Goal: Information Seeking & Learning: Learn about a topic

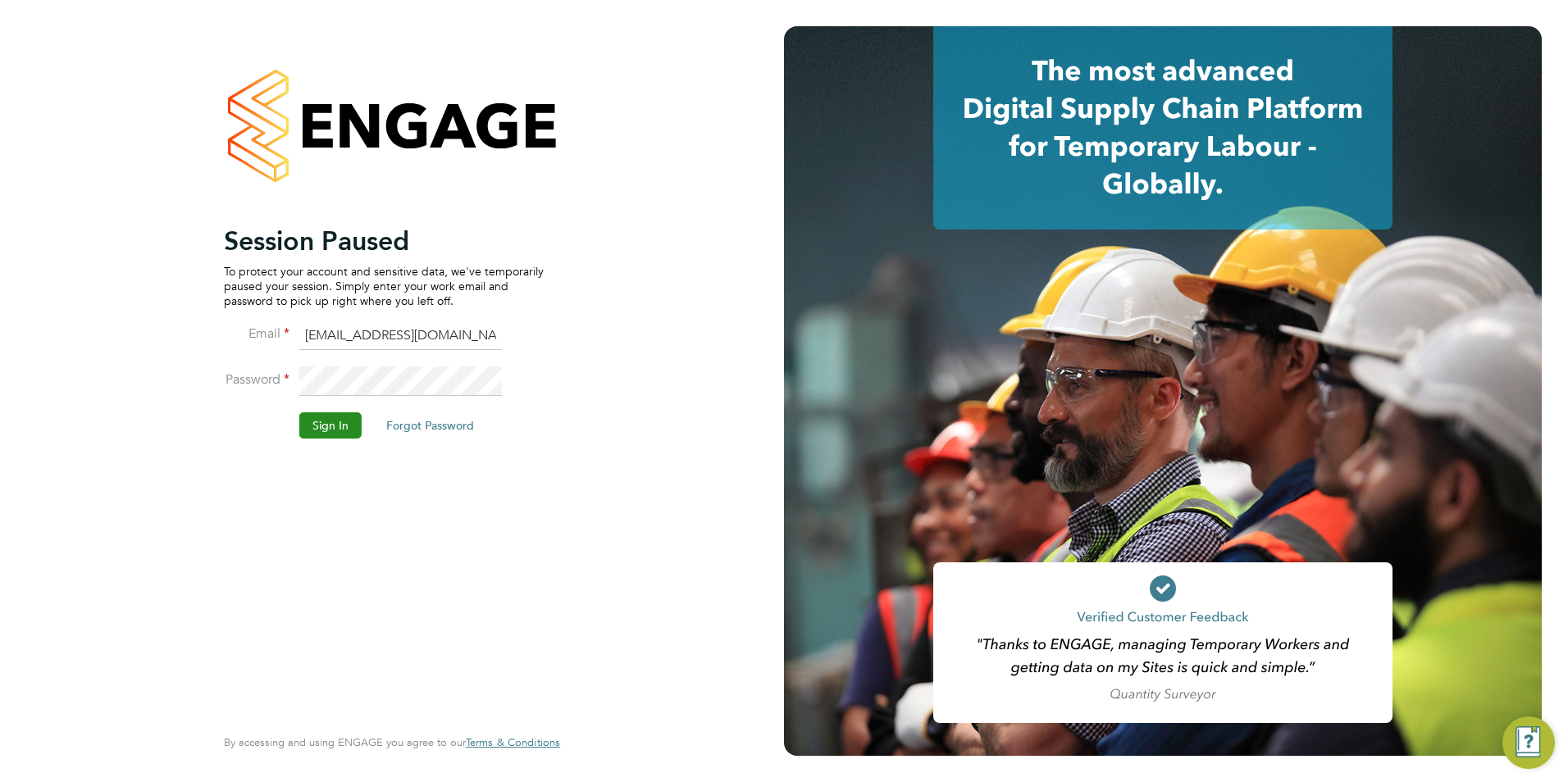
drag, startPoint x: 340, startPoint y: 441, endPoint x: 333, endPoint y: 429, distance: 13.9
click at [339, 441] on li "Sign In Forgot Password" at bounding box center [383, 434] width 320 height 42
click at [333, 428] on button "Sign In" at bounding box center [331, 426] width 63 height 26
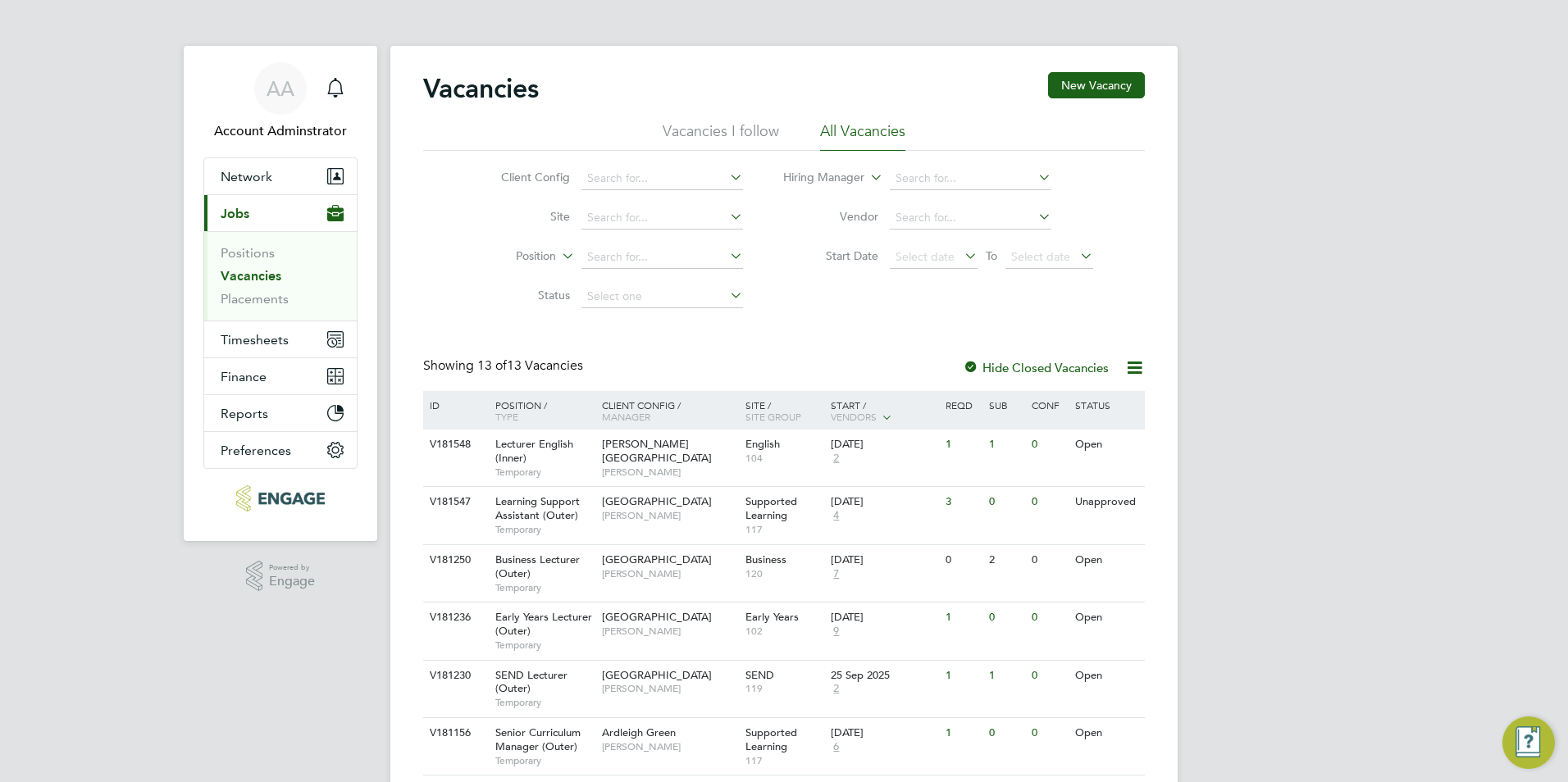
scroll to position [82, 0]
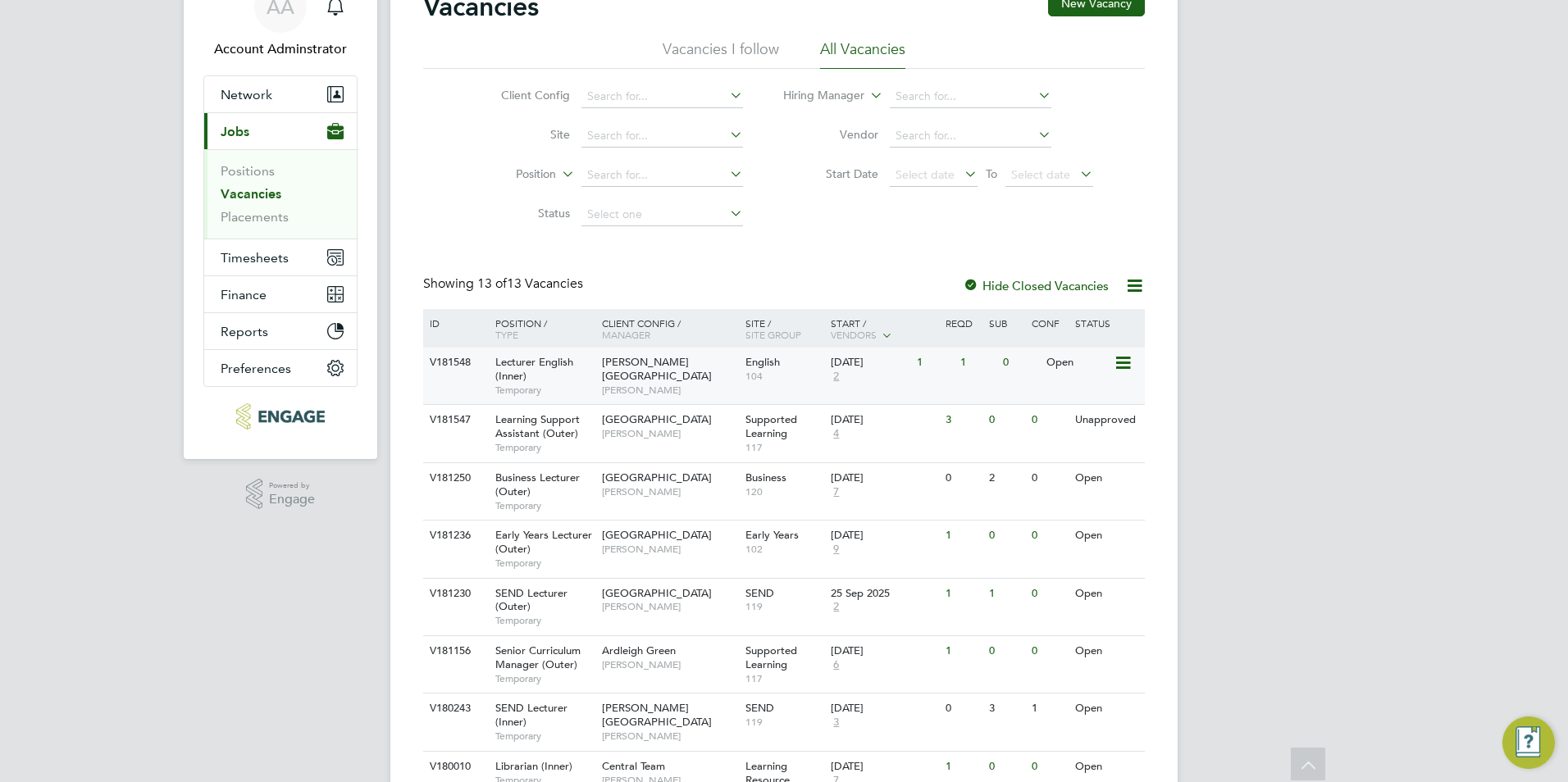
click at [513, 369] on span "Lecturer English (Inner)" at bounding box center [534, 368] width 78 height 28
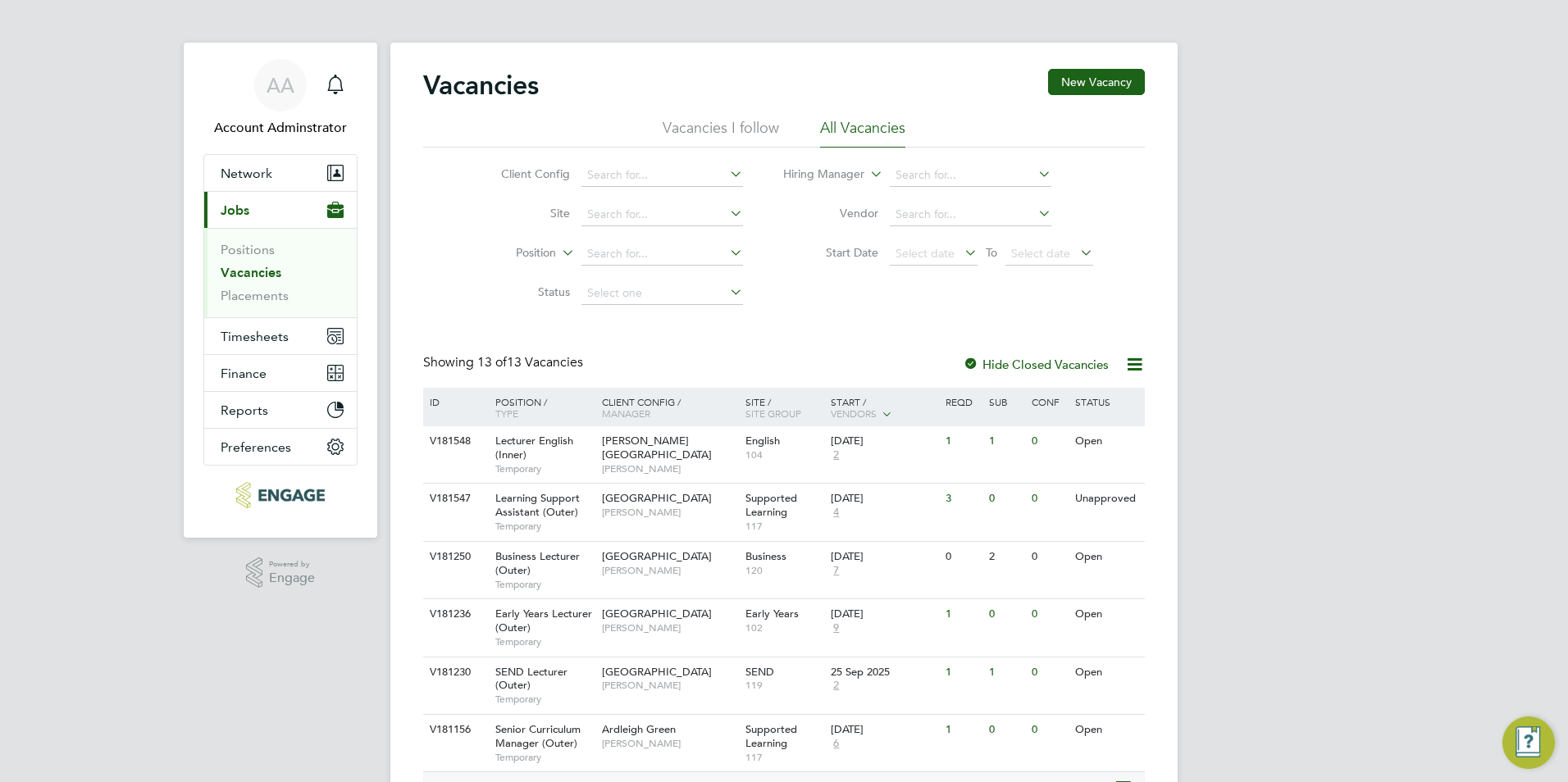
scroll to position [0, 0]
click at [272, 300] on link "Placements" at bounding box center [254, 298] width 68 height 16
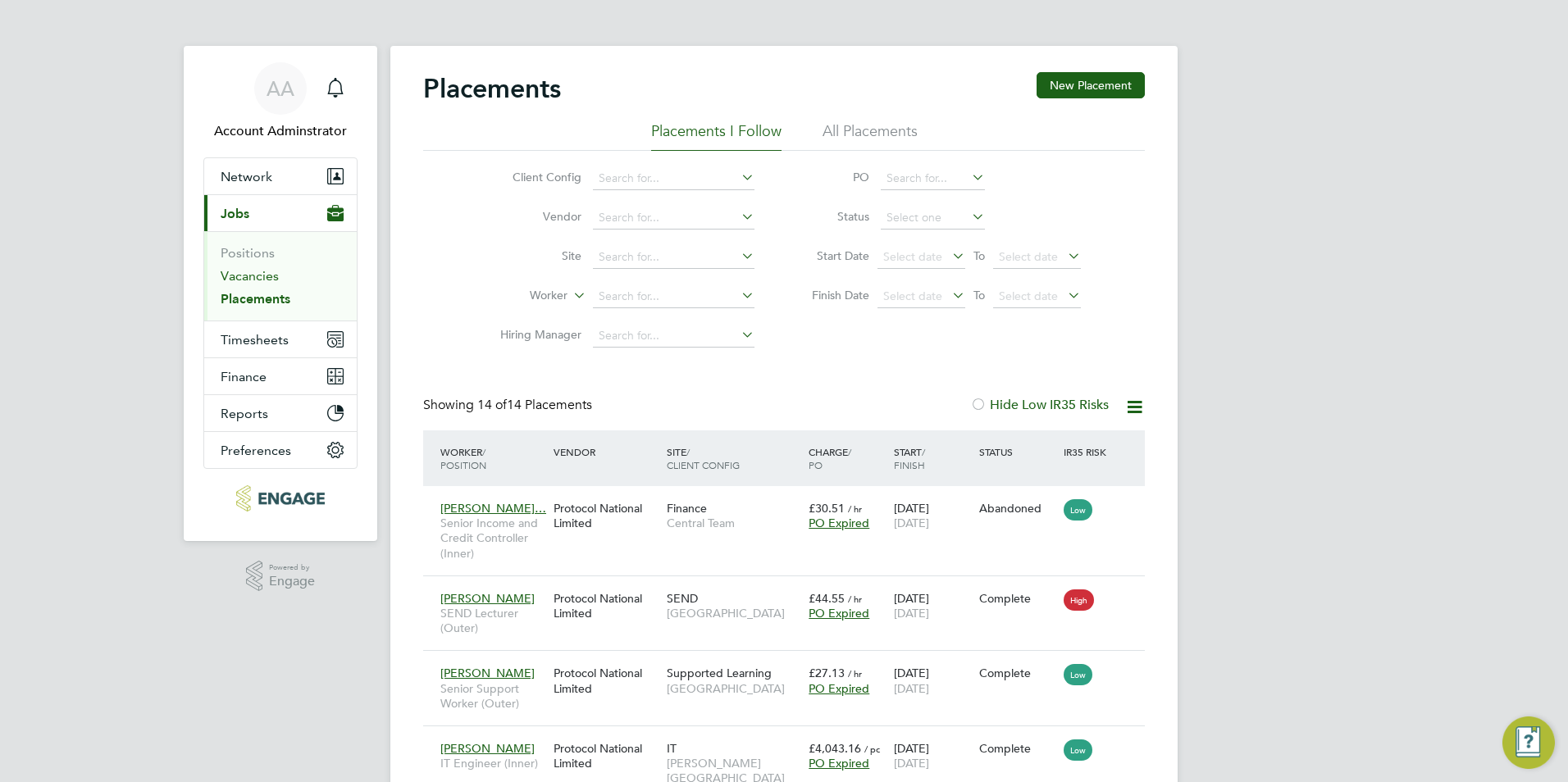
click at [250, 276] on link "Vacancies" at bounding box center [249, 275] width 58 height 16
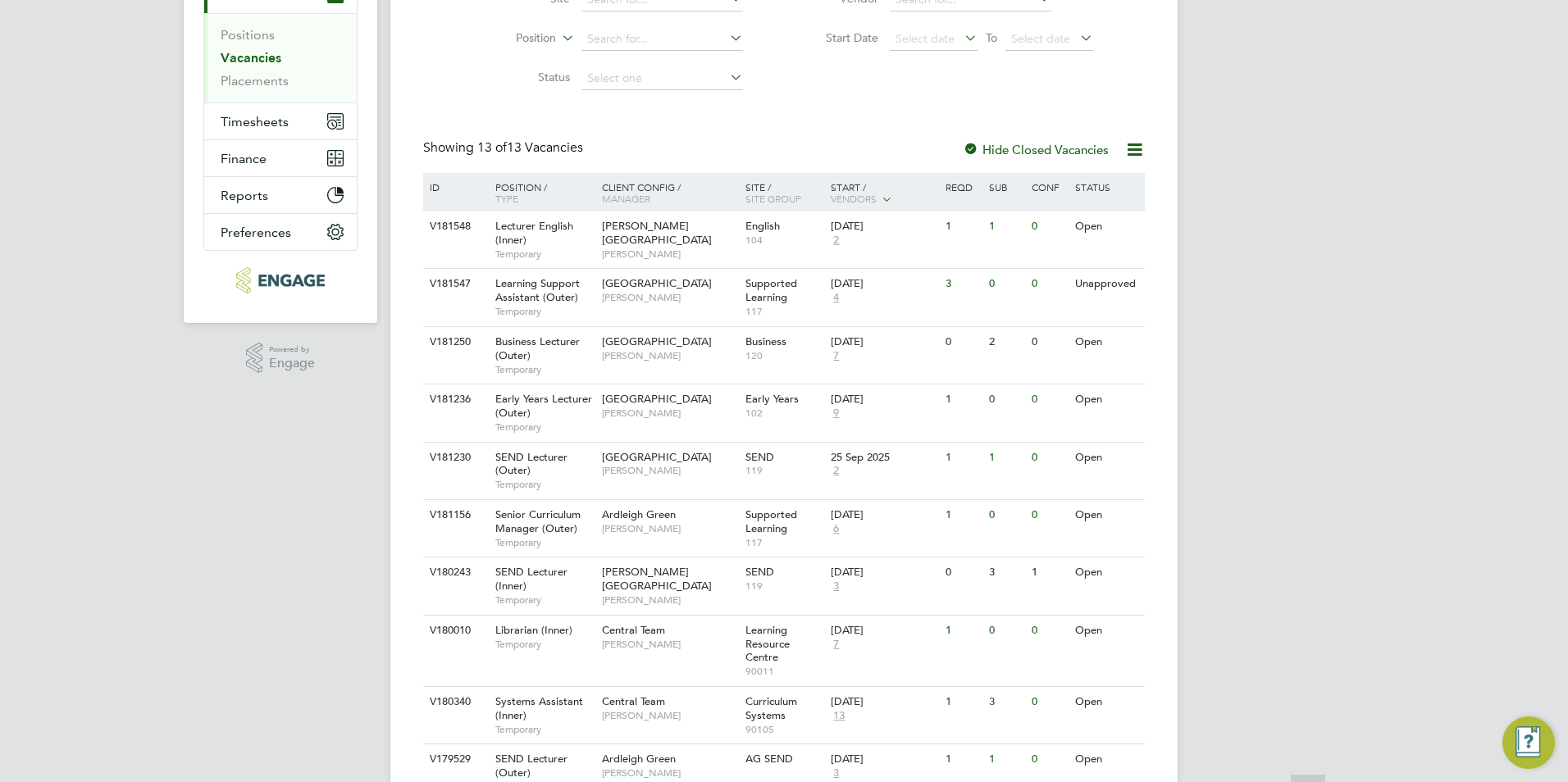
scroll to position [246, 0]
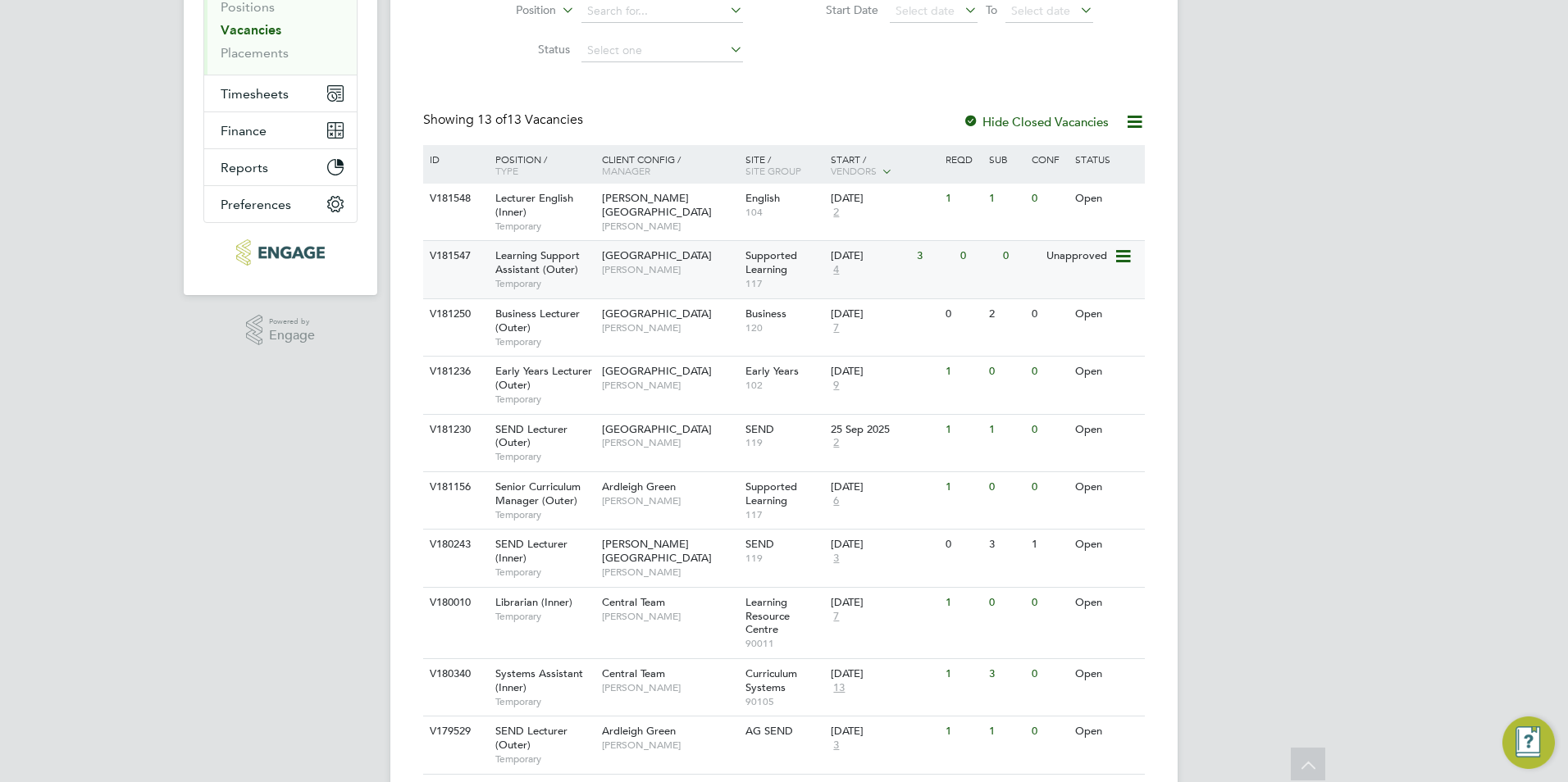
click at [535, 267] on span "Learning Support Assistant (Outer)" at bounding box center [538, 263] width 85 height 28
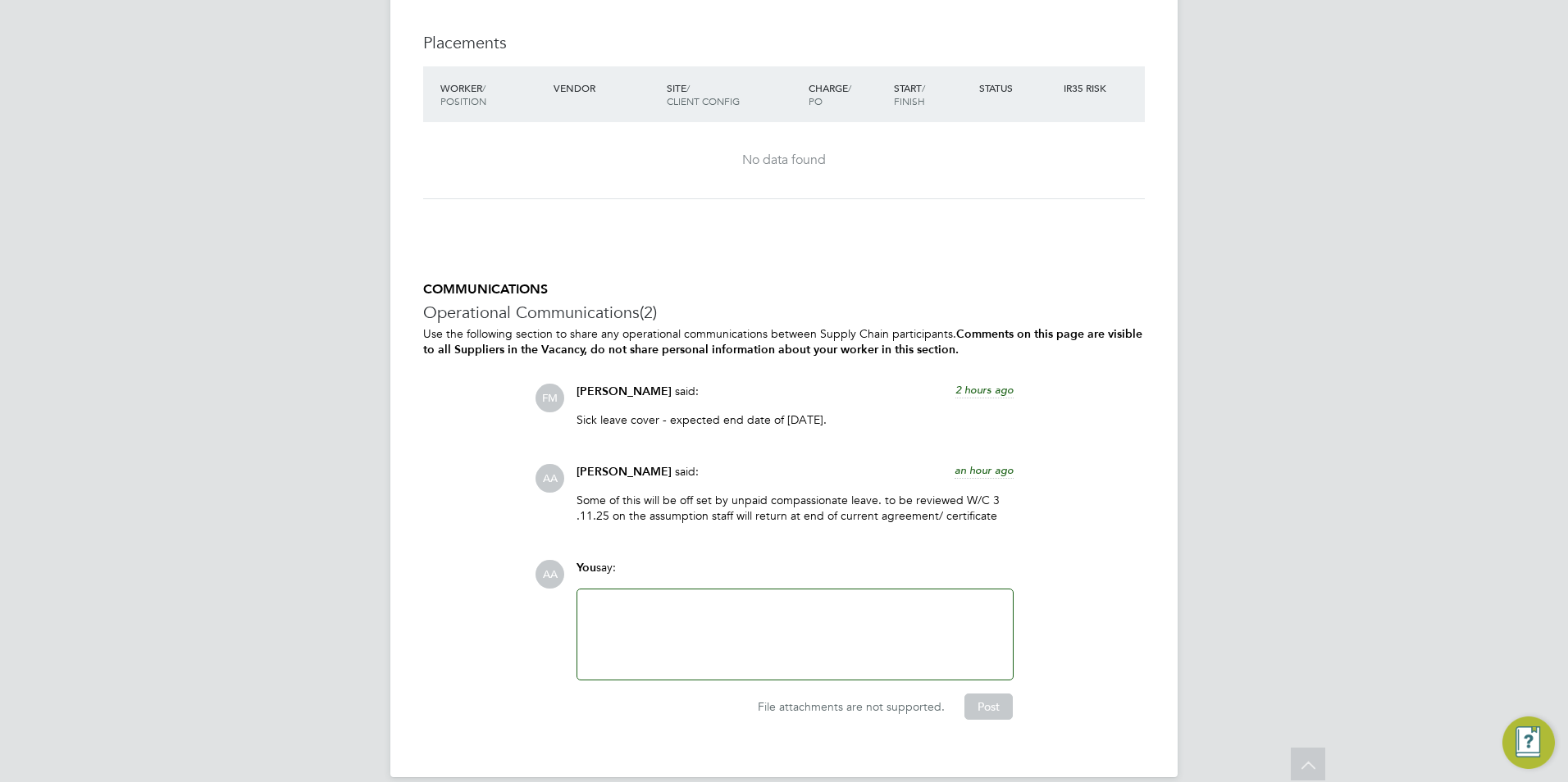
scroll to position [3071, 0]
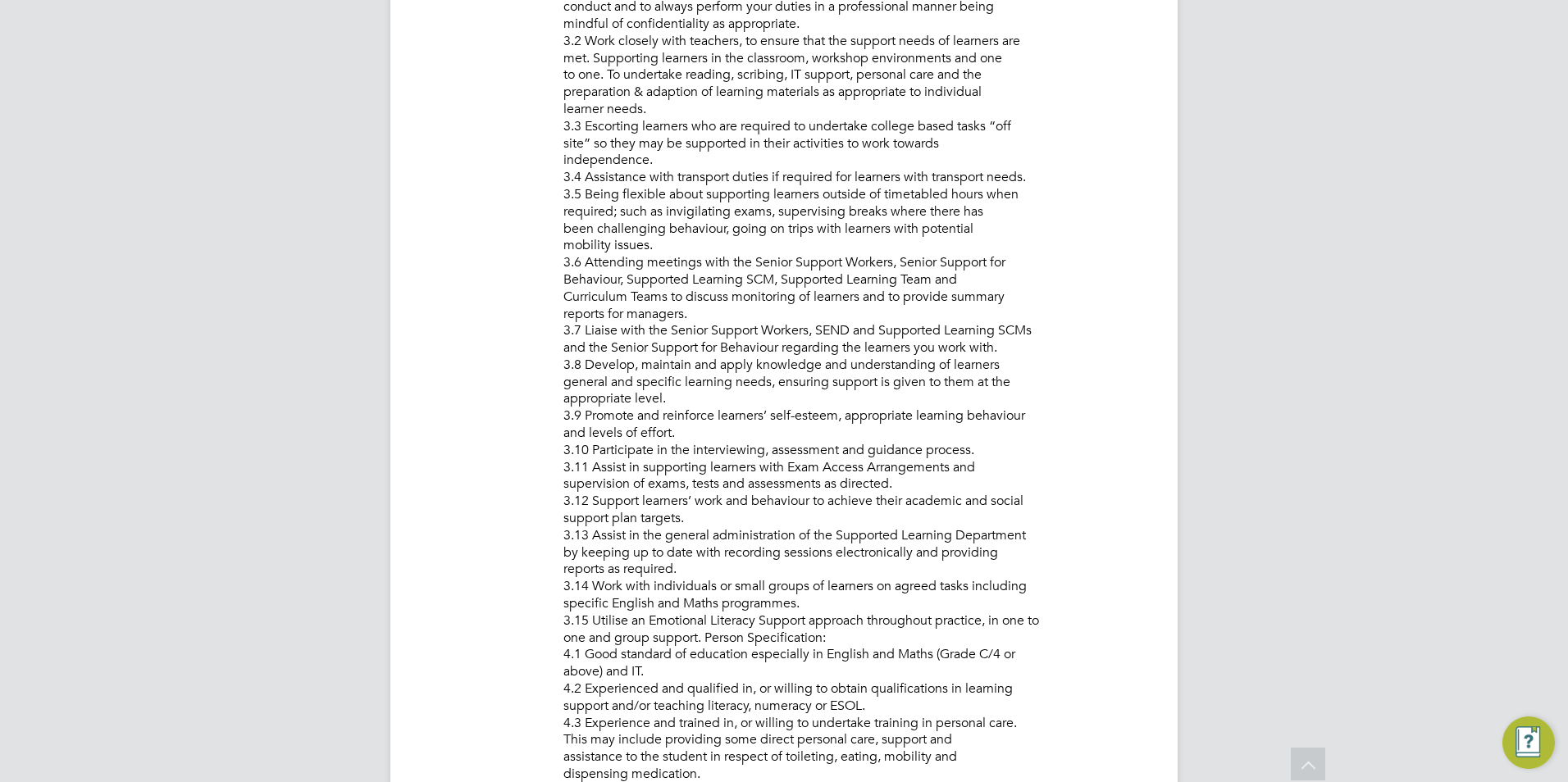
scroll to position [1062, 0]
